Goal: Task Accomplishment & Management: Use online tool/utility

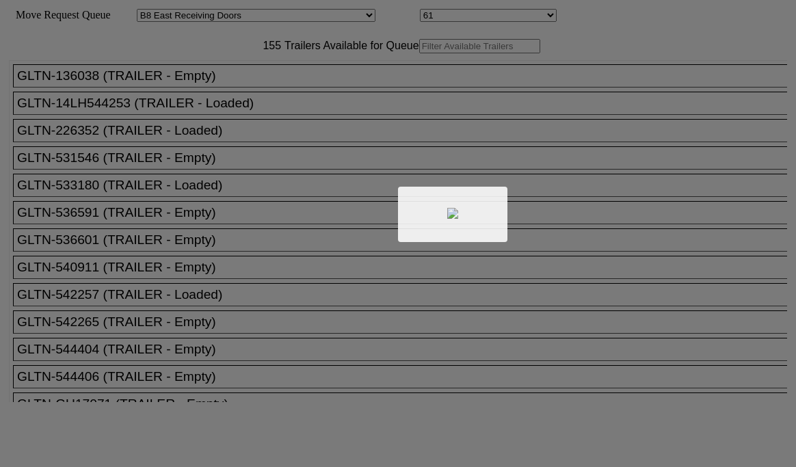
select select "536"
select select "8229"
